Goal: Check status: Check status

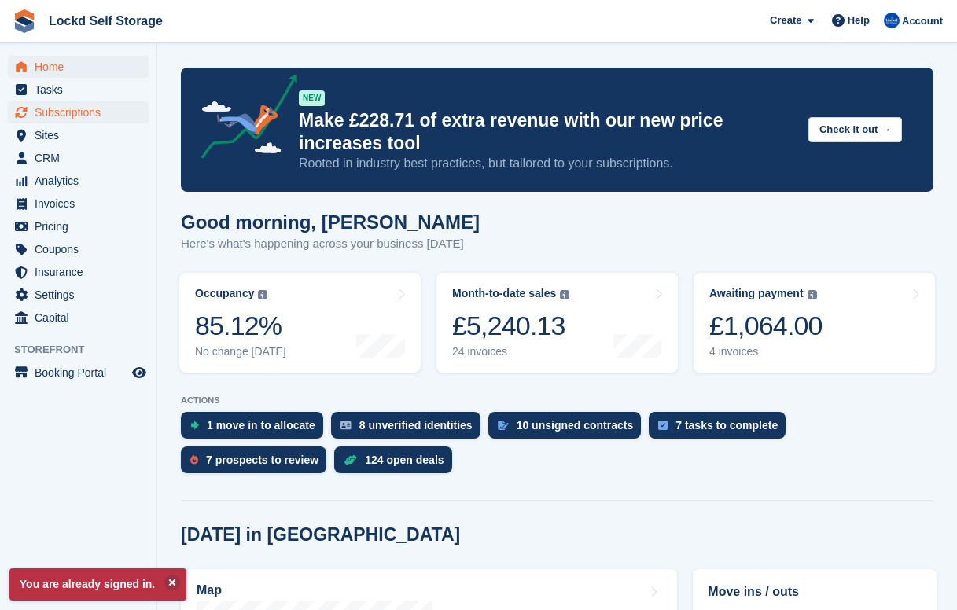
click at [66, 116] on span "Subscriptions" at bounding box center [82, 112] width 94 height 22
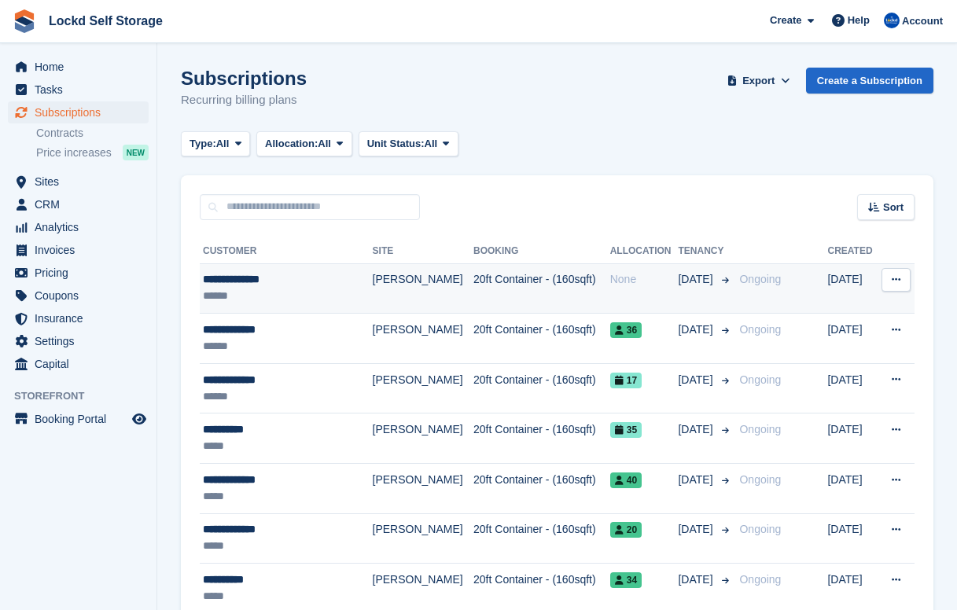
click at [263, 278] on div "**********" at bounding box center [279, 279] width 152 height 17
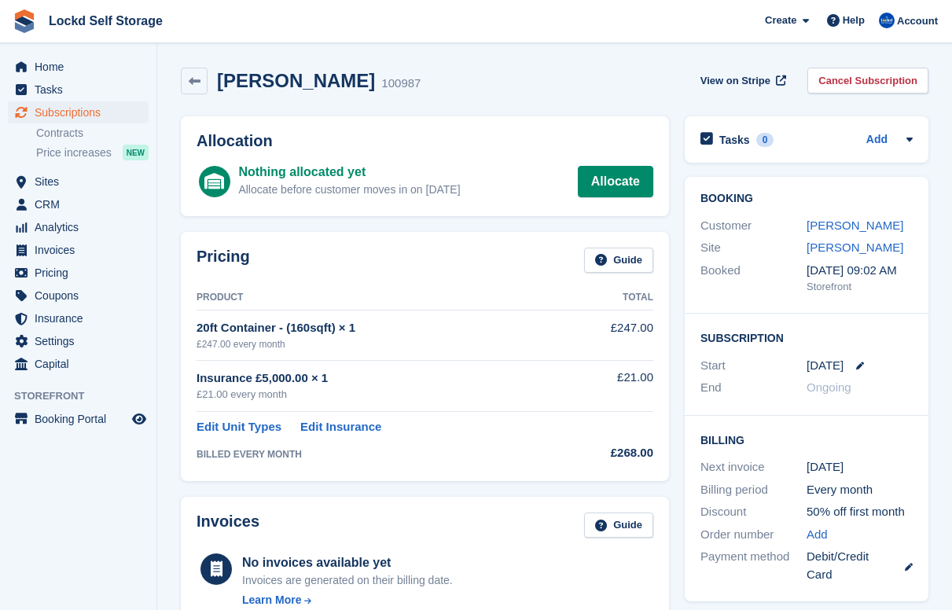
click at [381, 90] on div "100987" at bounding box center [400, 84] width 39 height 18
click at [601, 178] on link "Allocate" at bounding box center [615, 181] width 75 height 31
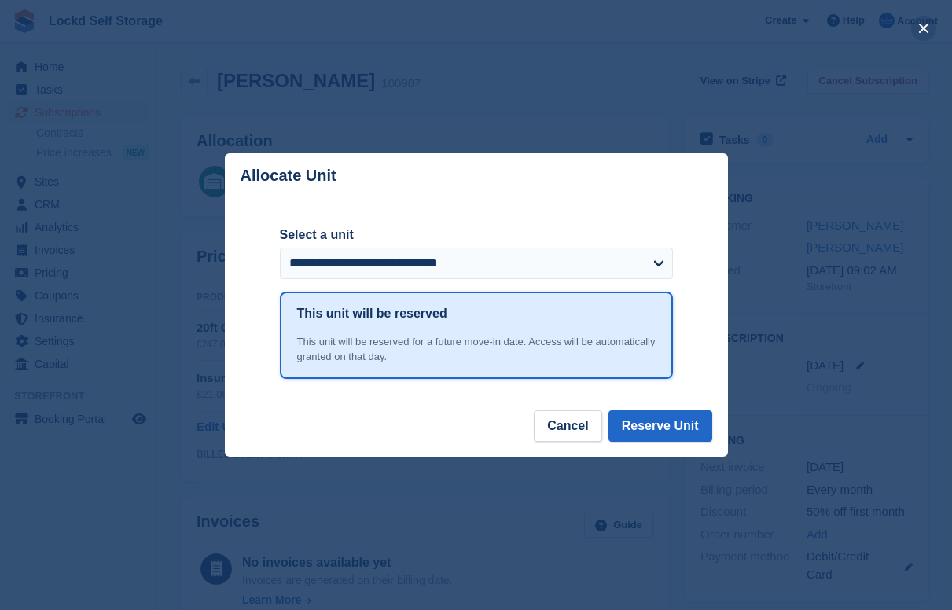
click at [925, 33] on button "close" at bounding box center [923, 28] width 25 height 25
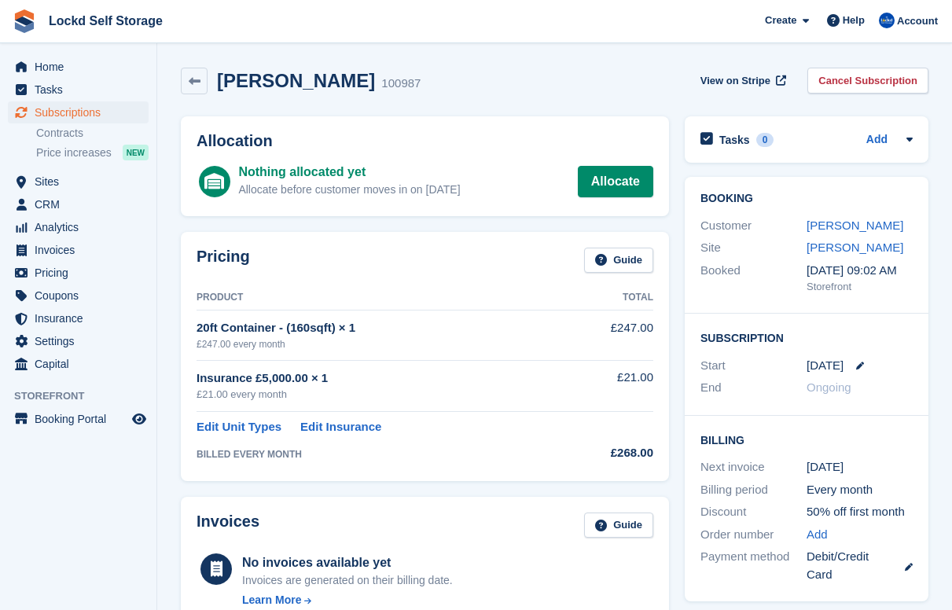
drag, startPoint x: 219, startPoint y: 78, endPoint x: 337, endPoint y: 80, distance: 118.7
click at [338, 80] on h2 "Nicola de Beer" at bounding box center [296, 80] width 158 height 21
click at [413, 86] on div "Nicola de Beer 100987 View on Stripe Cancel Subscription" at bounding box center [555, 81] width 748 height 27
drag, startPoint x: 401, startPoint y: 83, endPoint x: 222, endPoint y: 79, distance: 178.5
click at [222, 79] on div "Nicola de Beer 100987 View on Stripe Cancel Subscription" at bounding box center [555, 81] width 748 height 27
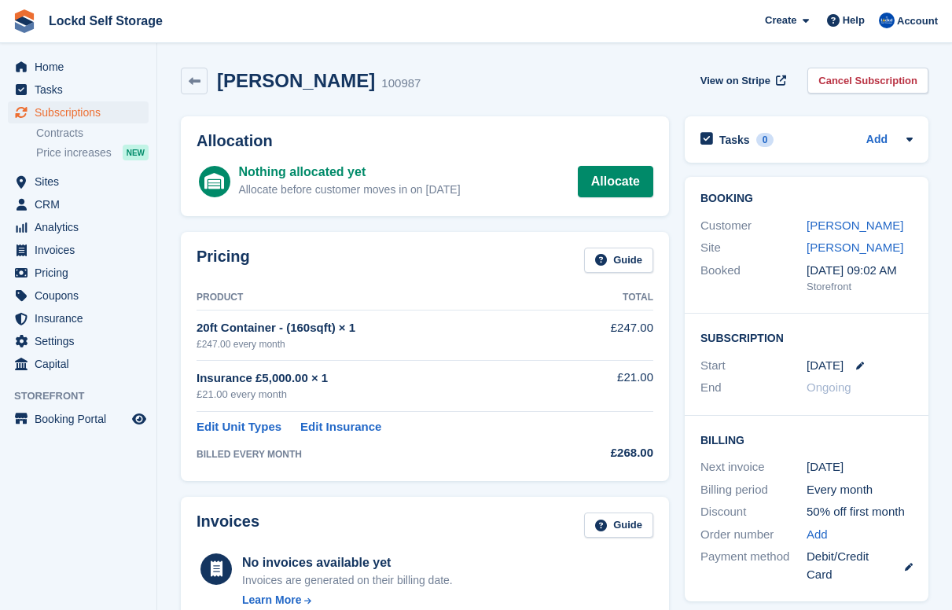
click at [462, 97] on div "Nicola de Beer 100987 View on Stripe Cancel Subscription" at bounding box center [554, 84] width 763 height 49
